Goal: Check status: Check status

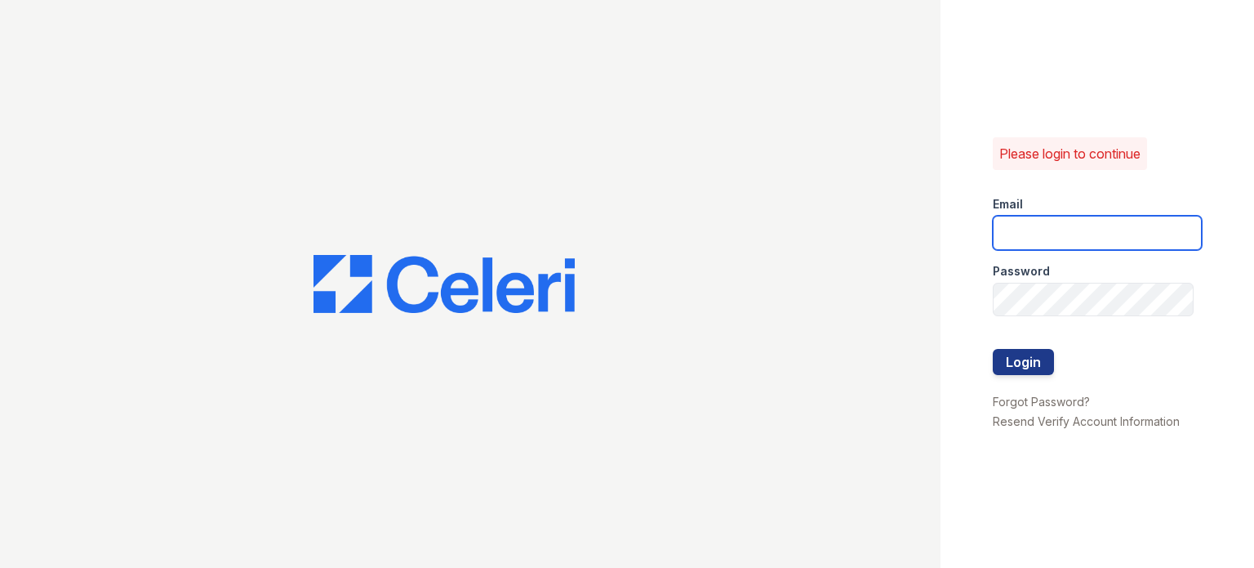
type input "[EMAIL_ADDRESS][DOMAIN_NAME]"
click at [1032, 375] on button "Login" at bounding box center [1023, 362] width 61 height 26
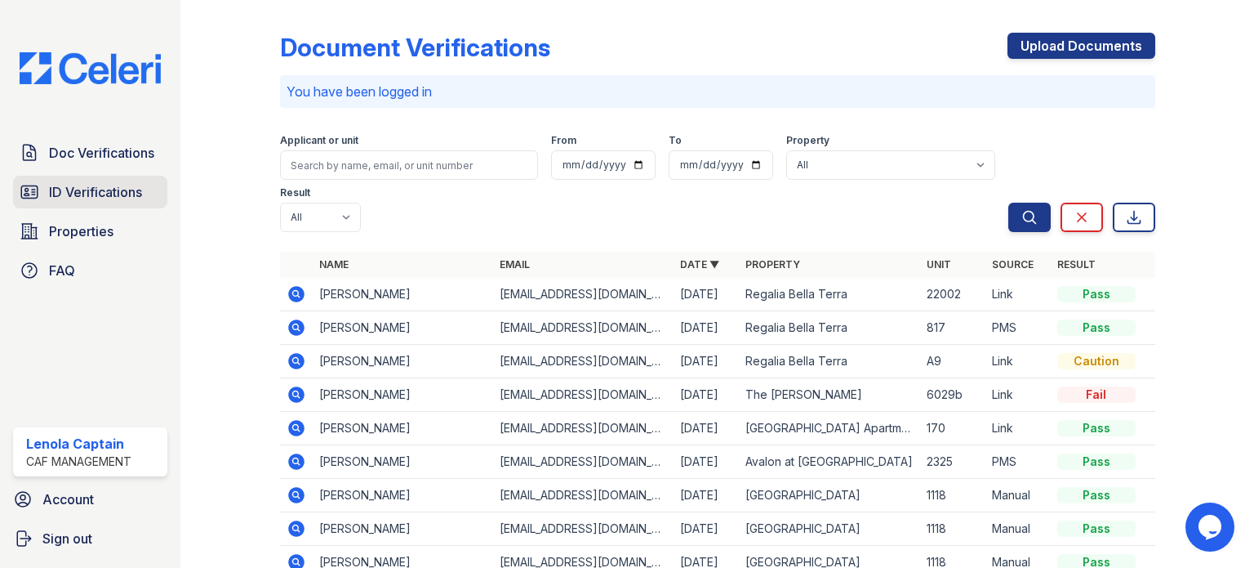
click at [108, 198] on span "ID Verifications" at bounding box center [95, 192] width 93 height 20
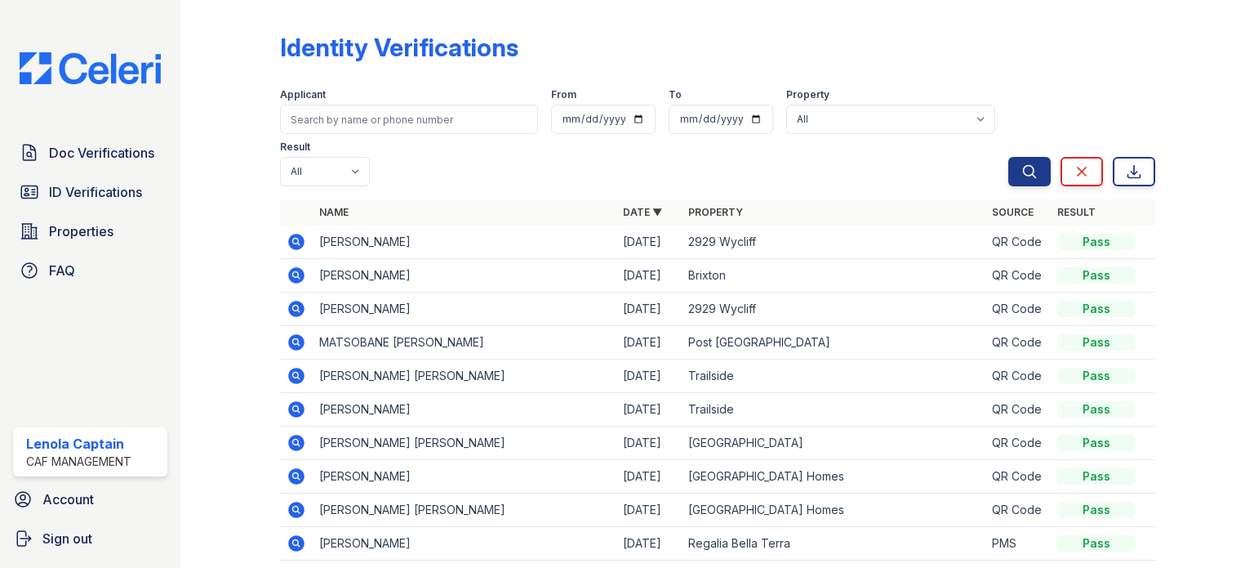
click at [893, 174] on div "Applicant From To Property All 2929 Wycliff 29 Fifty Artisan Park Apartments Au…" at bounding box center [644, 134] width 728 height 105
click at [884, 113] on select "All 2929 Wycliff 29 Fifty Artisan Park Apartments Autumn Creek Apartments Avalo…" at bounding box center [890, 119] width 209 height 29
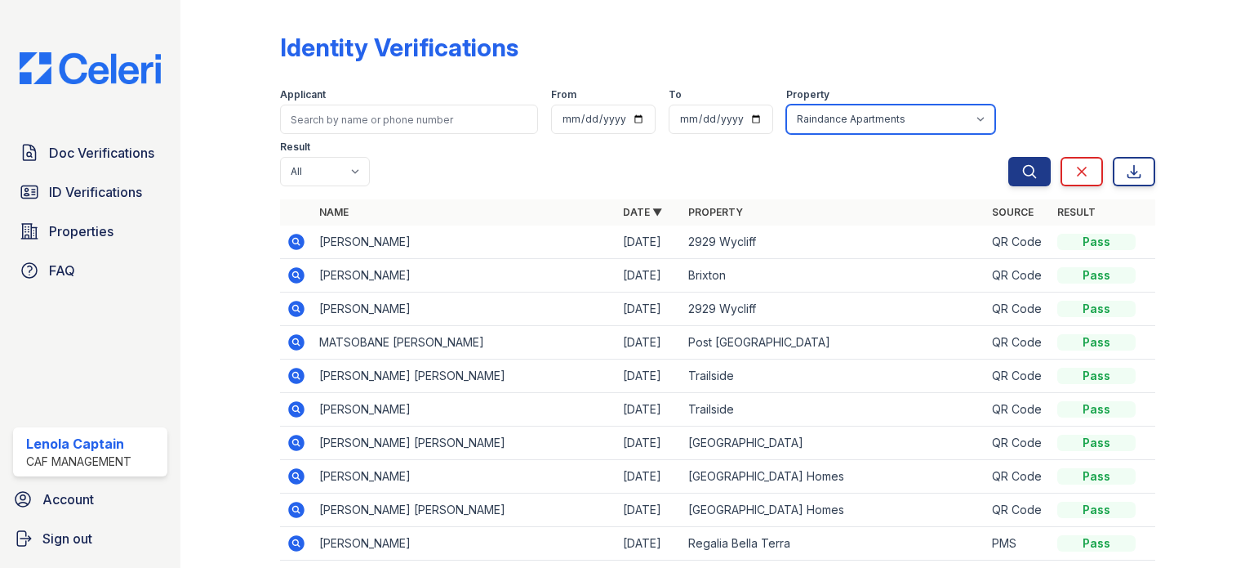
click at [786, 105] on select "All 2929 Wycliff 29 Fifty Artisan Park Apartments Autumn Creek Apartments Avalo…" at bounding box center [890, 119] width 209 height 29
click at [875, 120] on select "All 2929 Wycliff 29 Fifty Artisan Park Apartments Autumn Creek Apartments Avalo…" at bounding box center [890, 119] width 209 height 29
select select "5439"
click at [786, 105] on select "All 2929 Wycliff 29 Fifty Artisan Park Apartments Autumn Creek Apartments Avalo…" at bounding box center [890, 119] width 209 height 29
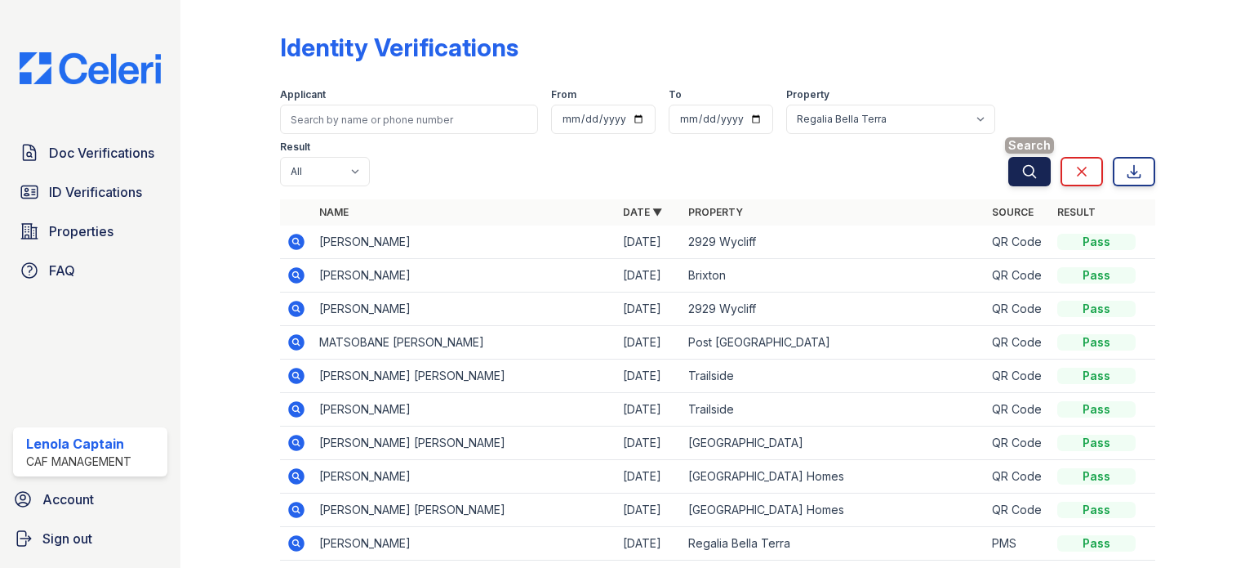
click at [1022, 165] on icon "submit" at bounding box center [1030, 171] width 16 height 16
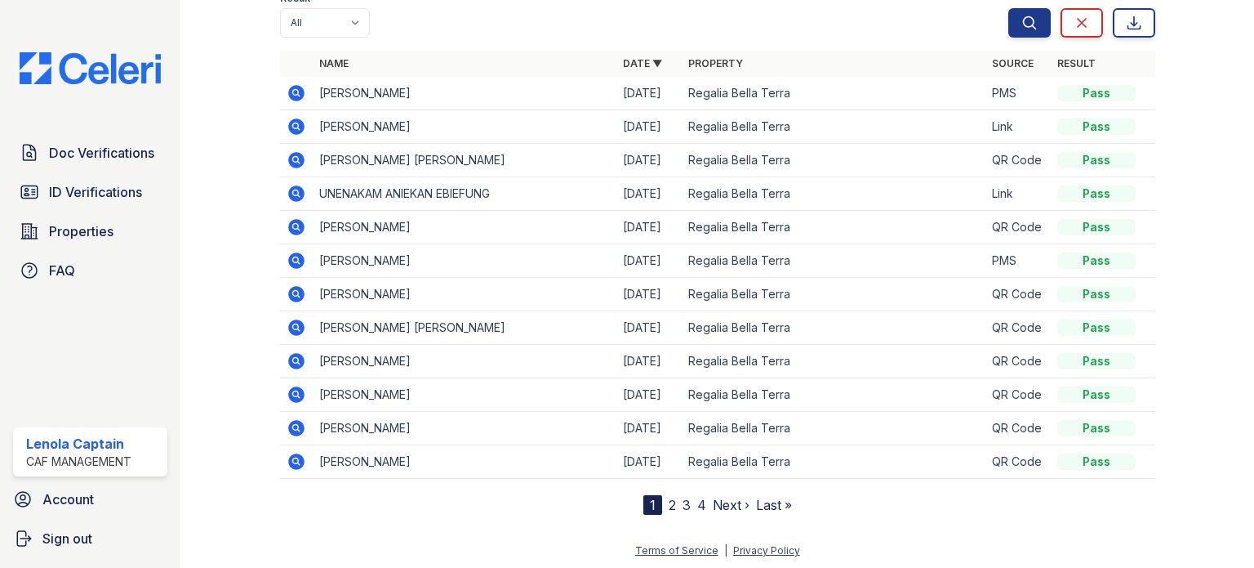
scroll to position [145, 0]
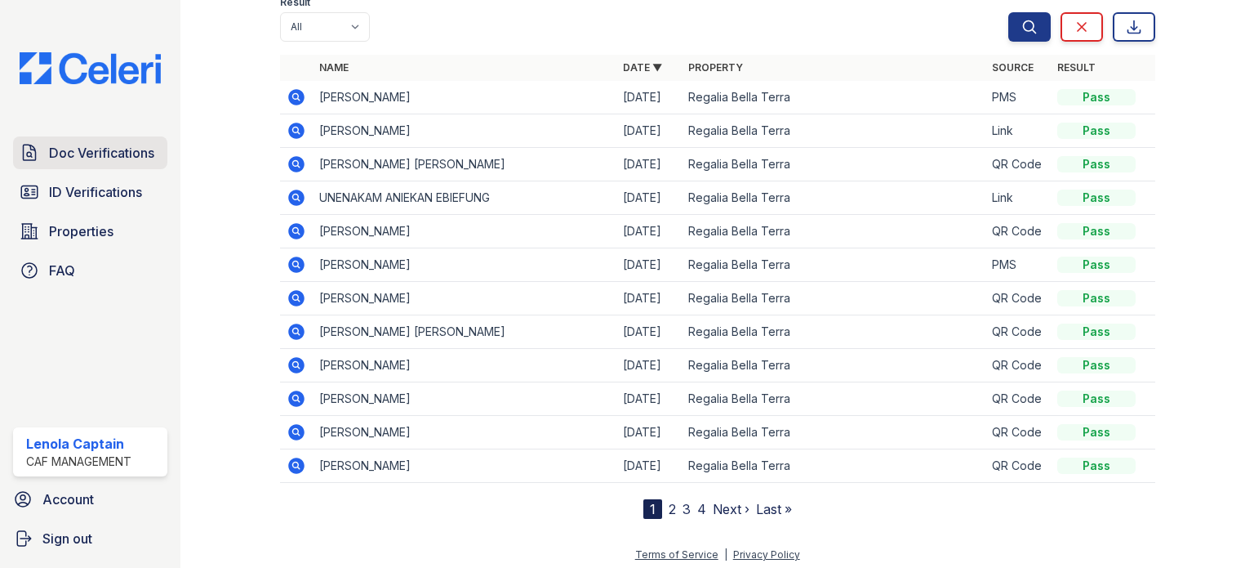
click at [87, 151] on span "Doc Verifications" at bounding box center [101, 153] width 105 height 20
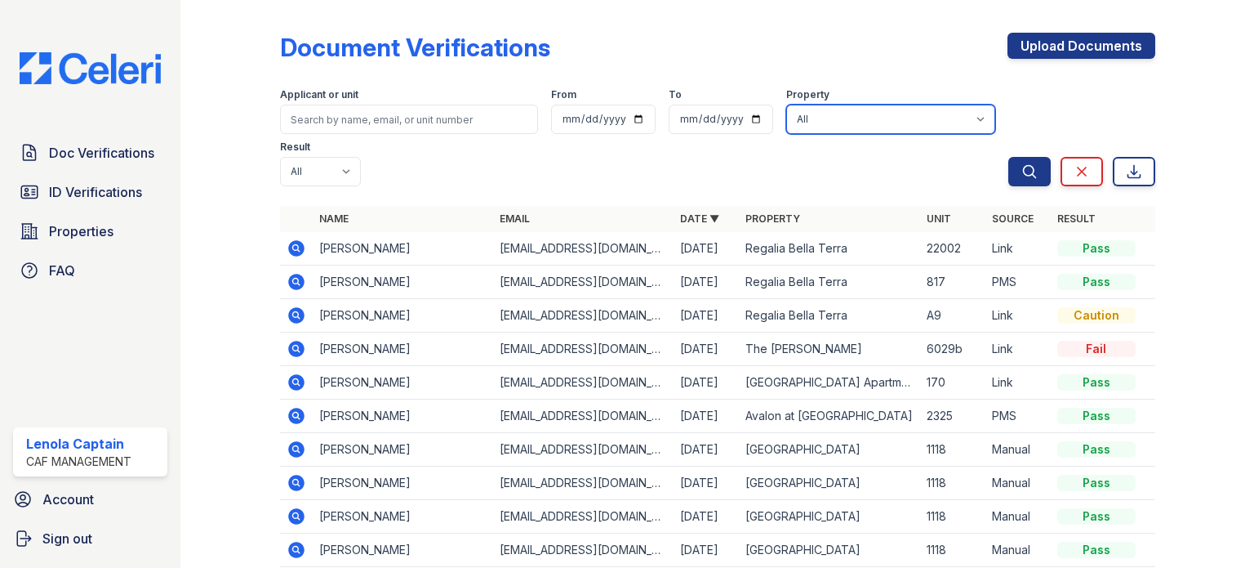
click at [889, 123] on select "All 2929 Wycliff 29 Fifty Artisan Park Apartments Autumn Creek Apartments Avalo…" at bounding box center [890, 119] width 209 height 29
select select "5439"
click at [786, 105] on select "All 2929 Wycliff 29 Fifty Artisan Park Apartments Autumn Creek Apartments Avalo…" at bounding box center [890, 119] width 209 height 29
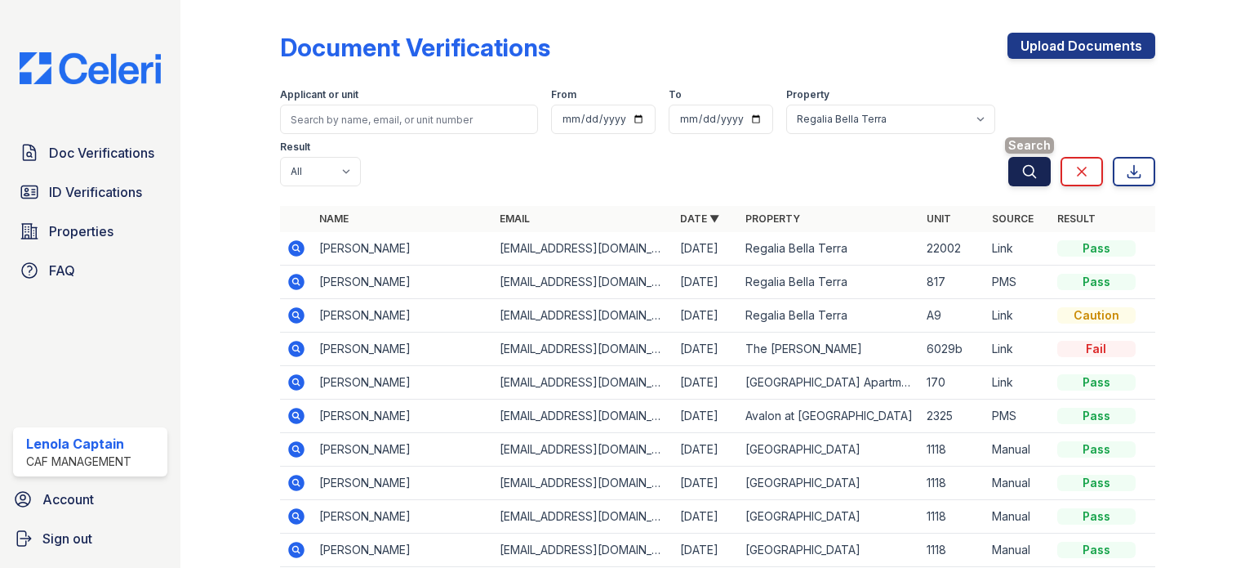
click at [1022, 170] on icon "submit" at bounding box center [1030, 171] width 16 height 16
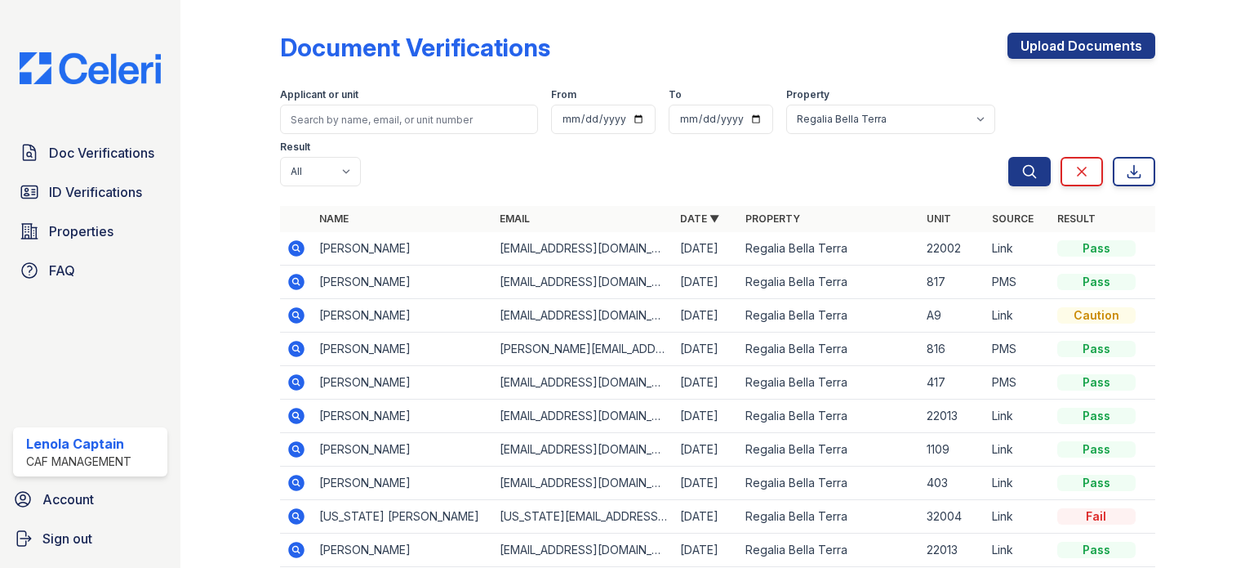
click at [292, 314] on icon at bounding box center [297, 315] width 20 height 20
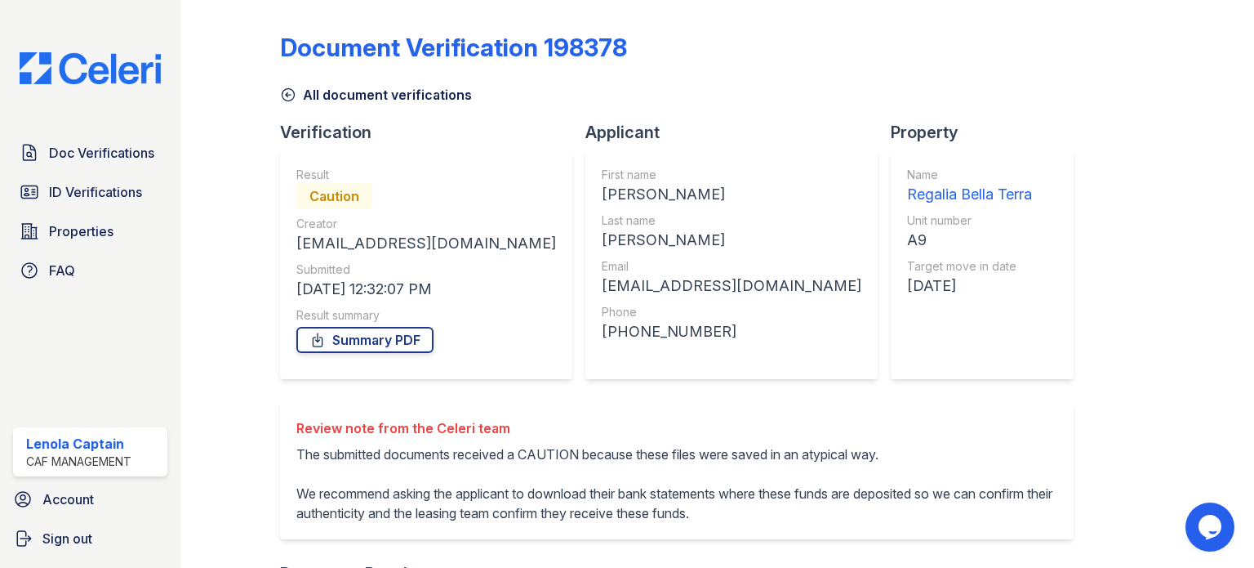
click at [1048, 131] on div "Document Verification 198378 All document verifications Verification Result Cau…" at bounding box center [717, 420] width 875 height 826
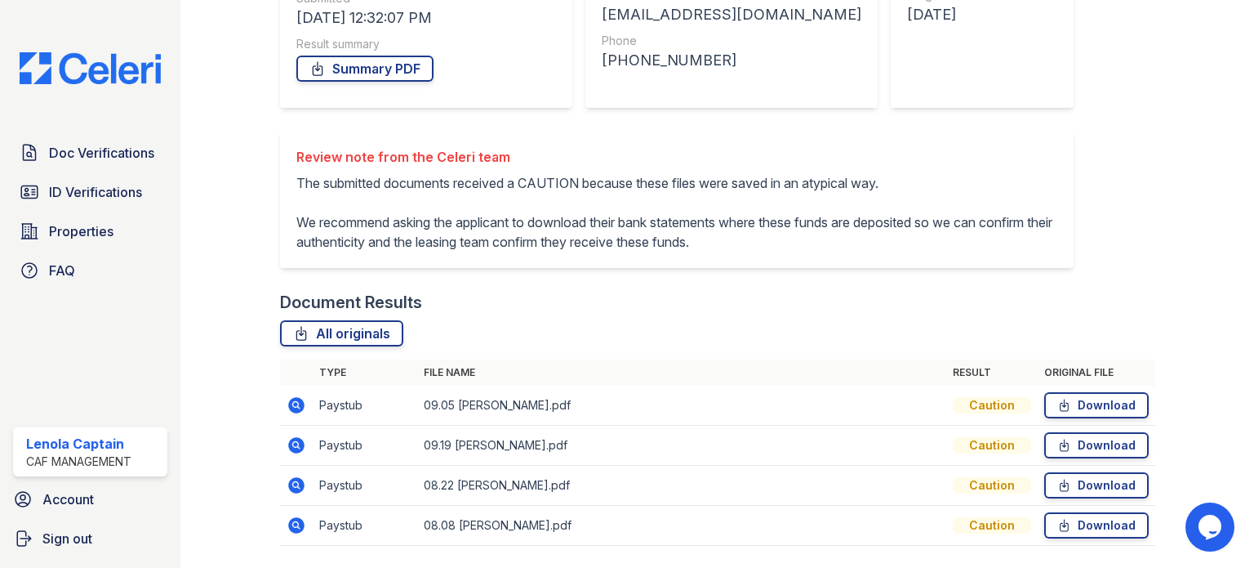
scroll to position [294, 0]
